Goal: Task Accomplishment & Management: Manage account settings

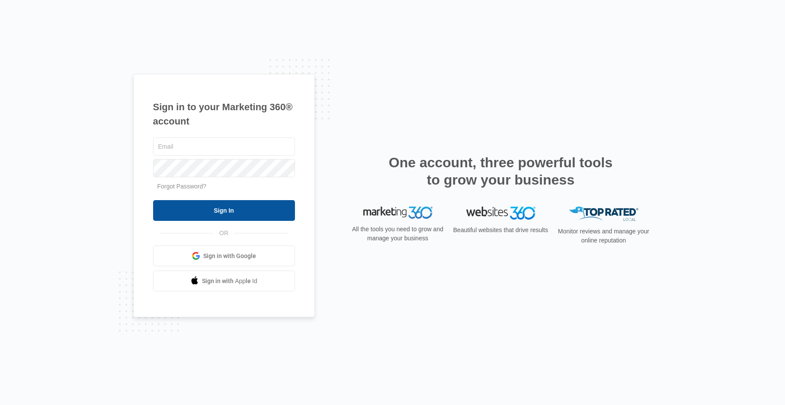
type input "[EMAIL_ADDRESS][DOMAIN_NAME]"
click at [245, 212] on input "Sign In" at bounding box center [224, 210] width 142 height 21
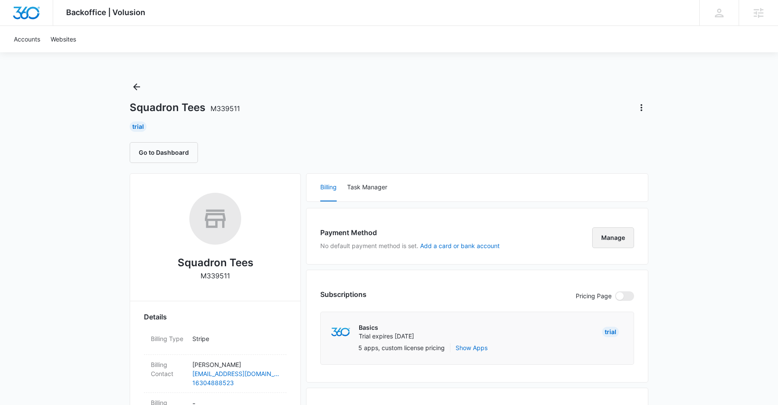
click at [622, 241] on button "Manage" at bounding box center [613, 237] width 42 height 21
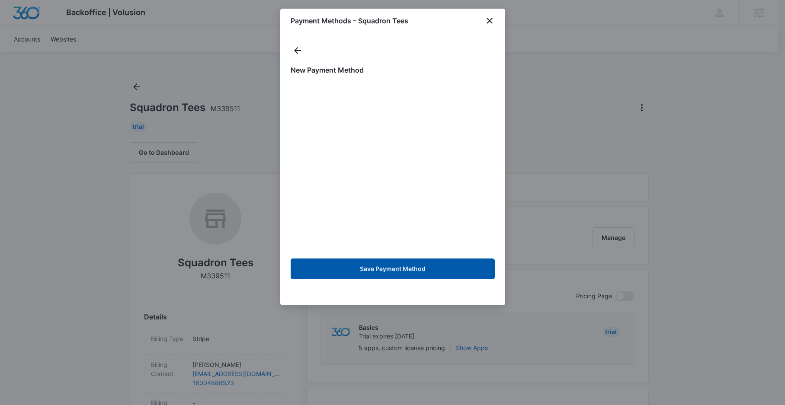
click at [416, 270] on button "Save Payment Method" at bounding box center [392, 268] width 204 height 21
